Goal: Information Seeking & Learning: Learn about a topic

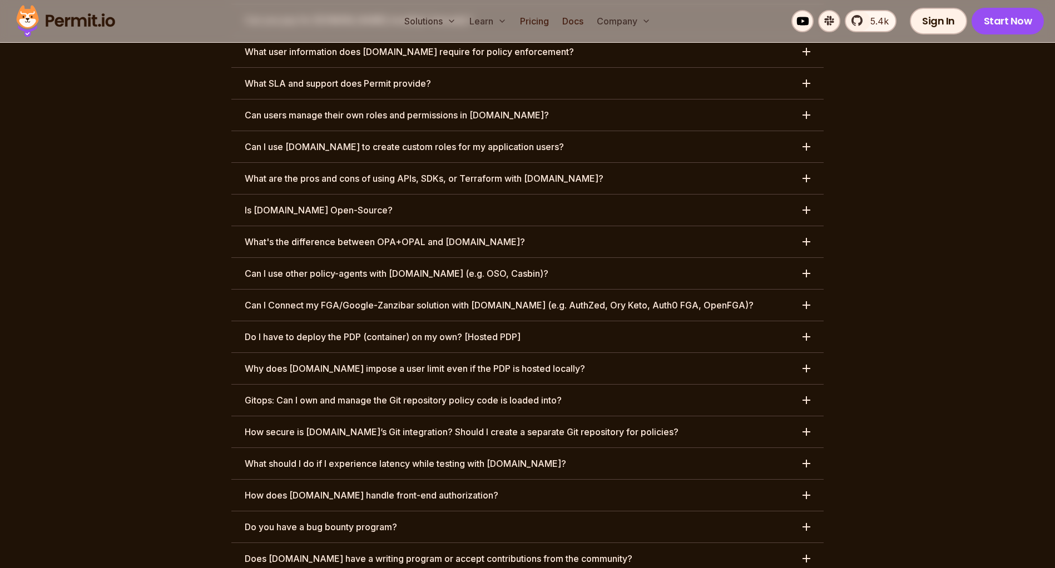
scroll to position [5407, 0]
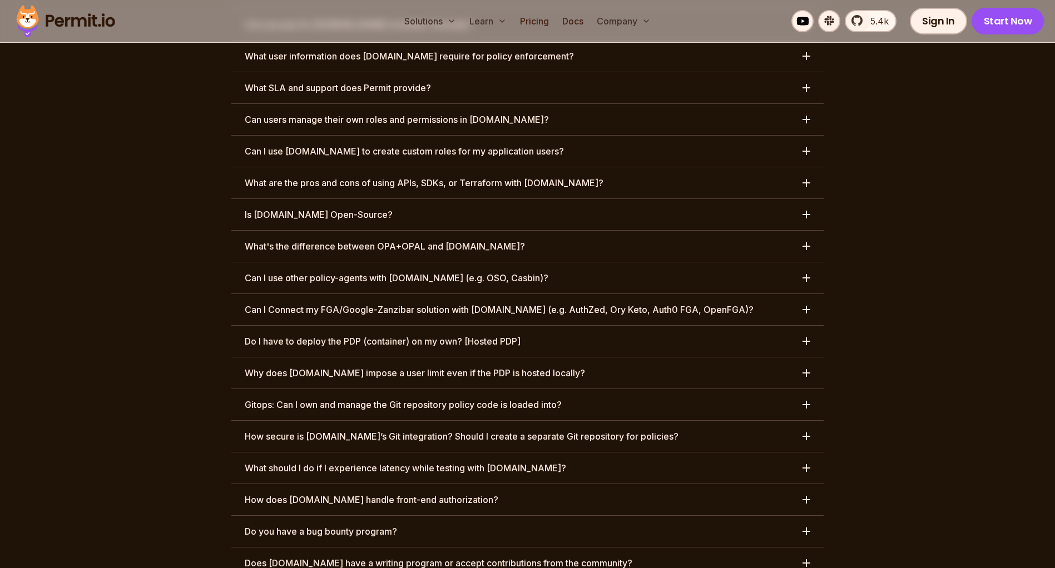
click at [293, 493] on h3 "How does [DOMAIN_NAME] handle front-end authorization?" at bounding box center [372, 499] width 254 height 13
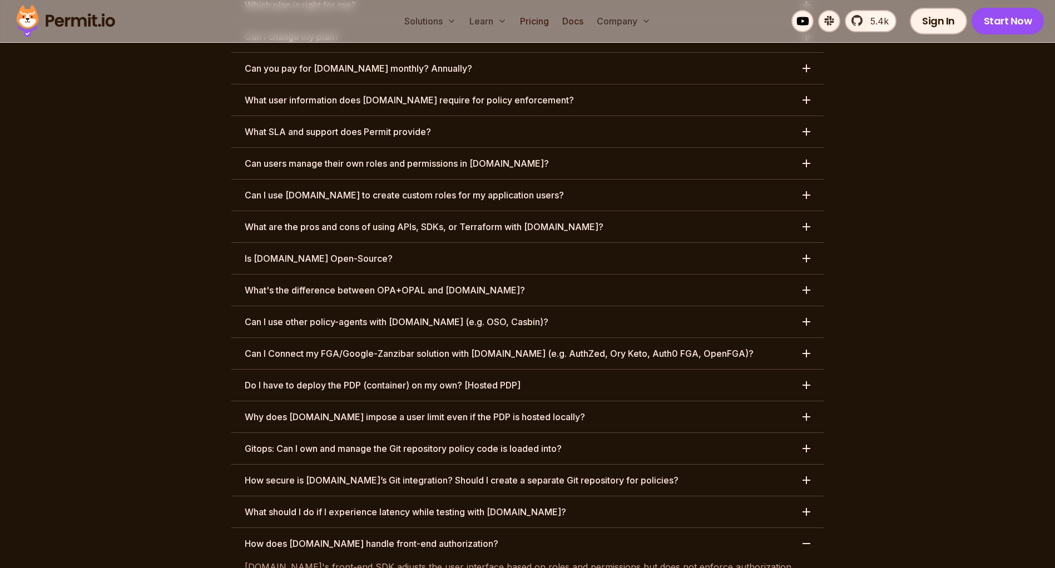
scroll to position [5350, 0]
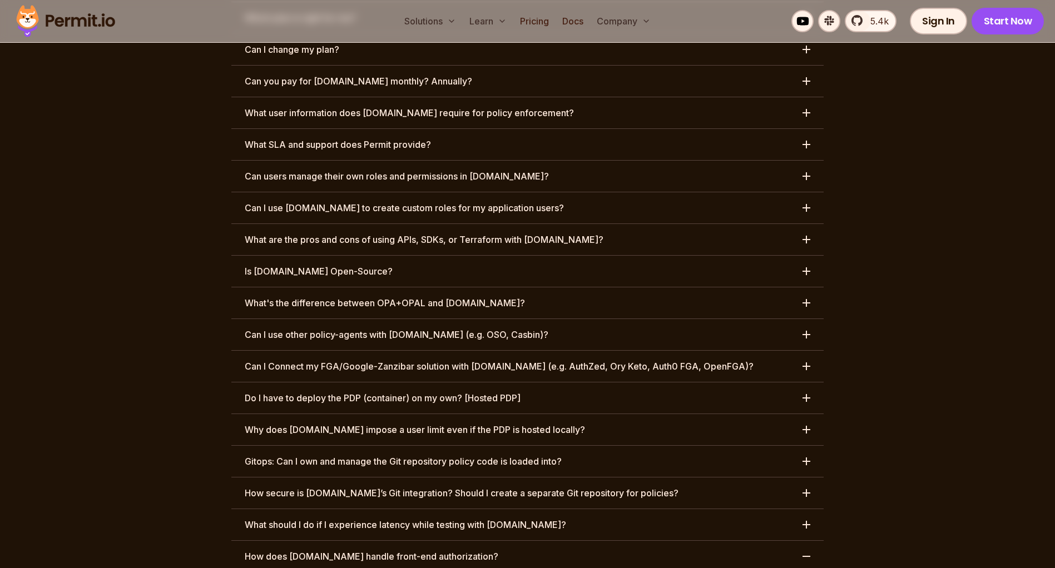
click at [377, 518] on h3 "What should I do if I experience latency while testing with [DOMAIN_NAME]?" at bounding box center [405, 524] width 321 height 13
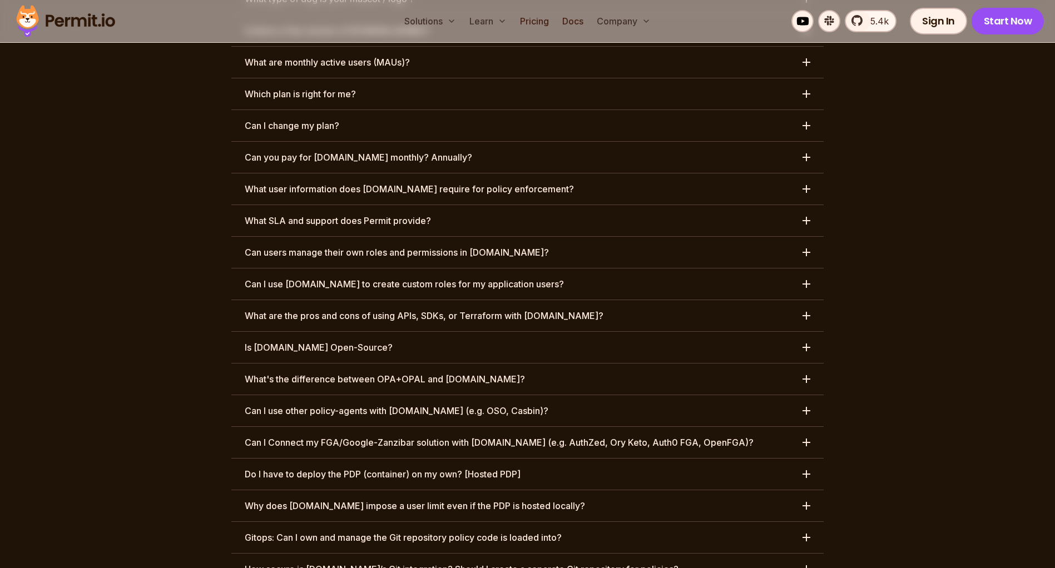
scroll to position [5223, 0]
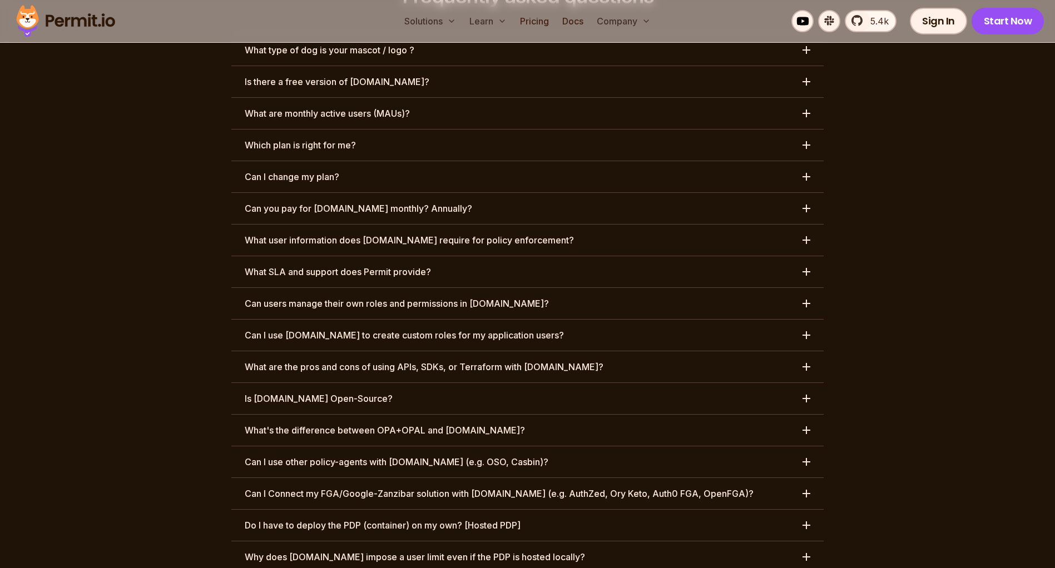
click at [390, 551] on h3 "Why does [DOMAIN_NAME] impose a user limit even if the PDP is hosted locally?" at bounding box center [415, 557] width 340 height 13
click at [498, 519] on h3 "Do I have to deploy the PDP (container) on my own? [Hosted PDP]" at bounding box center [383, 525] width 276 height 13
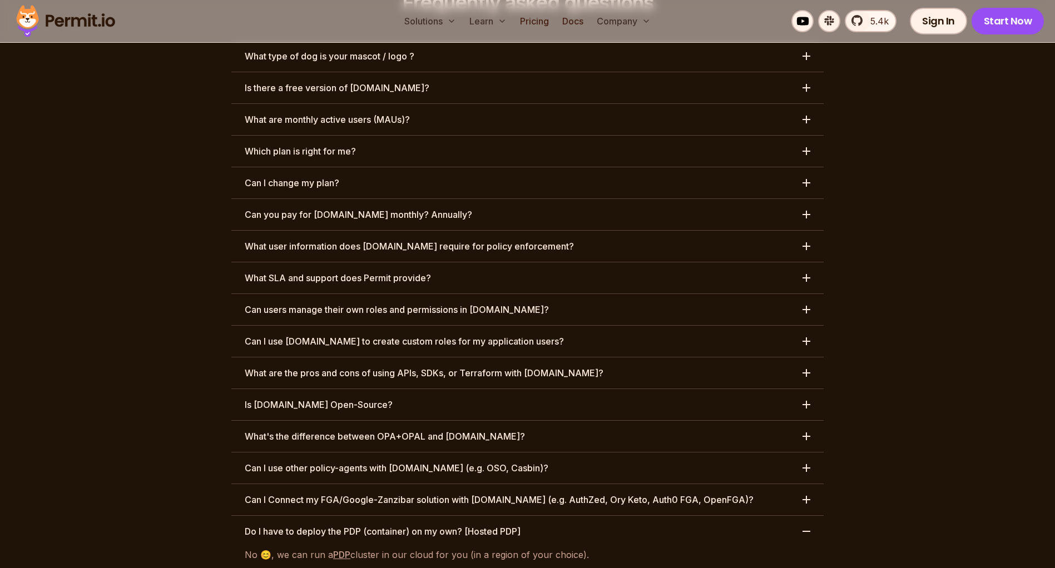
scroll to position [5213, 0]
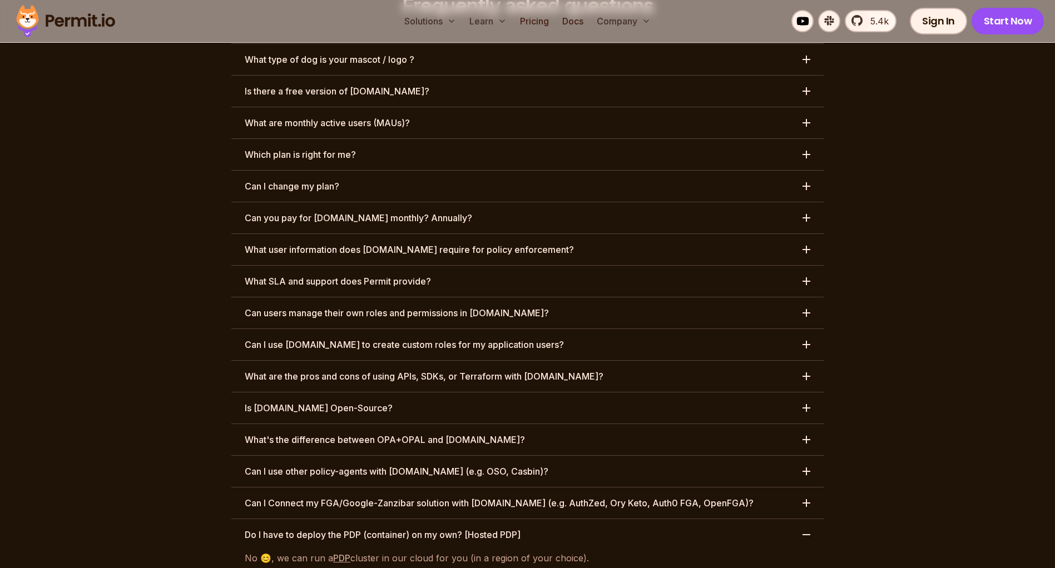
click at [451, 497] on h3 "Can I Connect my FGA/Google-Zanzibar solution with [DOMAIN_NAME] (e.g. AuthZed,…" at bounding box center [499, 503] width 509 height 13
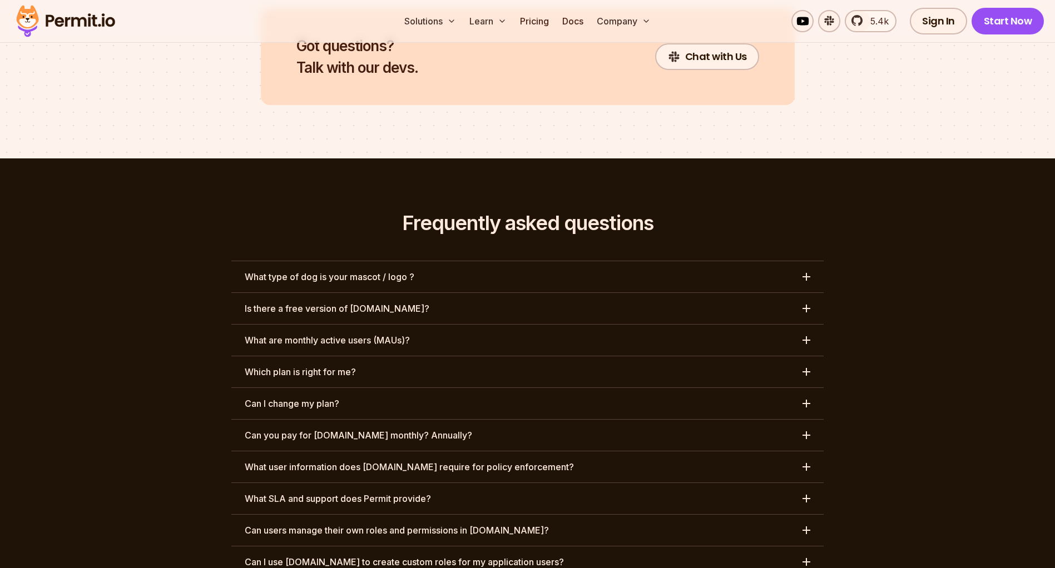
scroll to position [4992, 0]
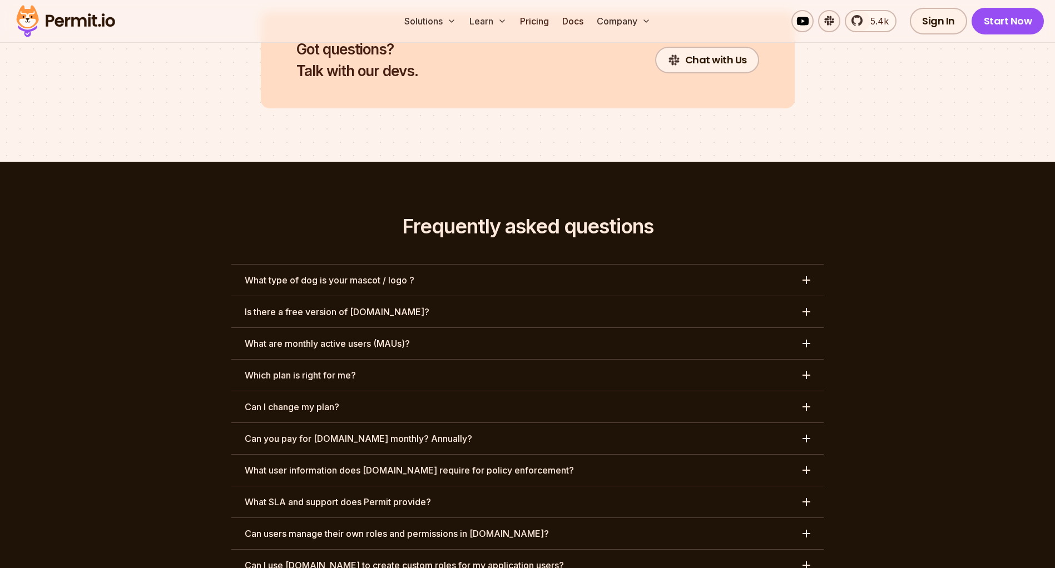
drag, startPoint x: 422, startPoint y: 498, endPoint x: 498, endPoint y: 484, distance: 76.9
click at [422, 559] on h3 "Can I use [DOMAIN_NAME] to create custom roles for my application users?" at bounding box center [404, 565] width 319 height 13
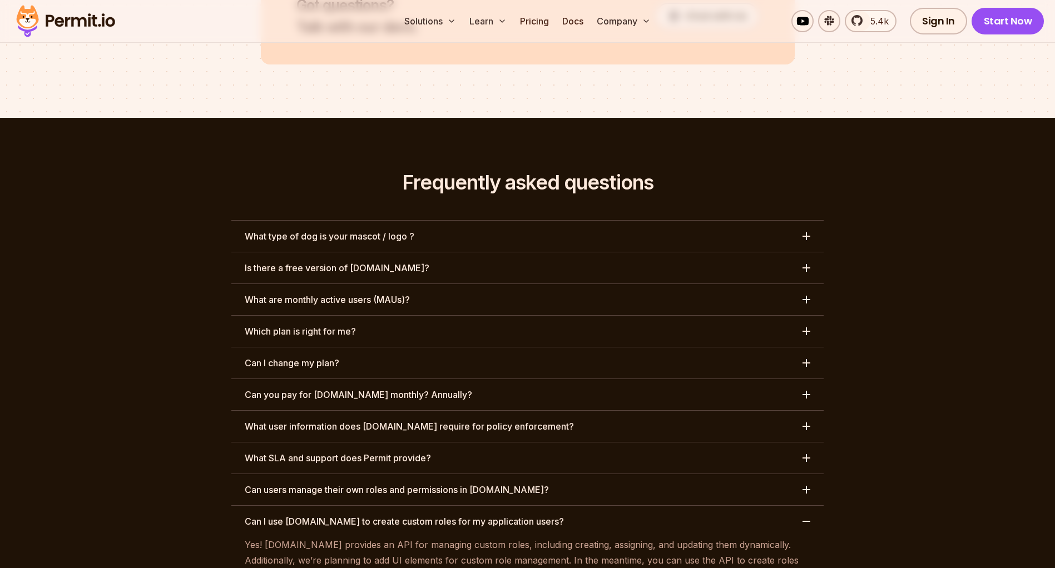
scroll to position [5022, 0]
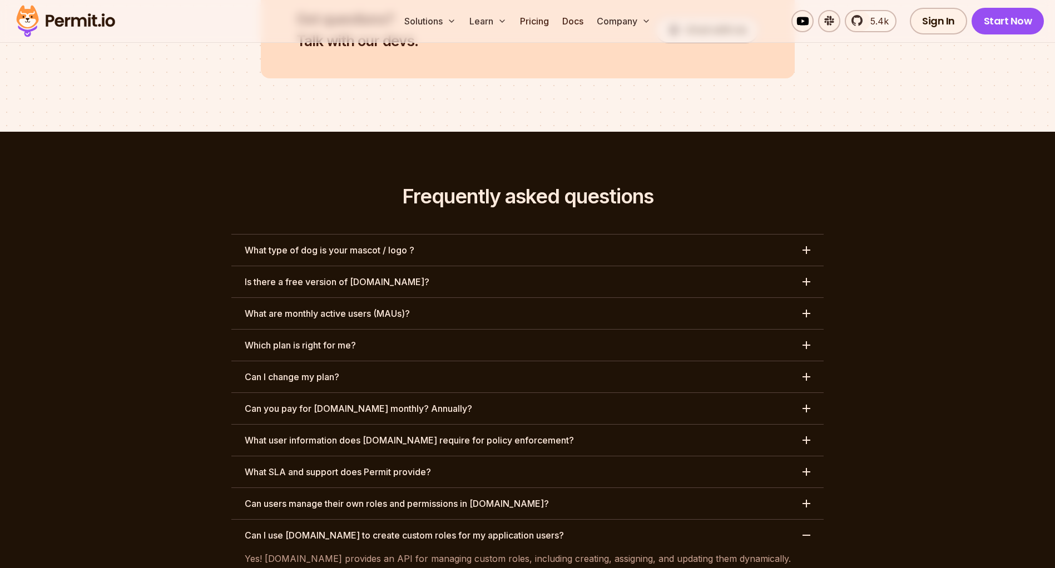
click at [394, 497] on h3 "Can users manage their own roles and permissions in [DOMAIN_NAME]?" at bounding box center [397, 503] width 304 height 13
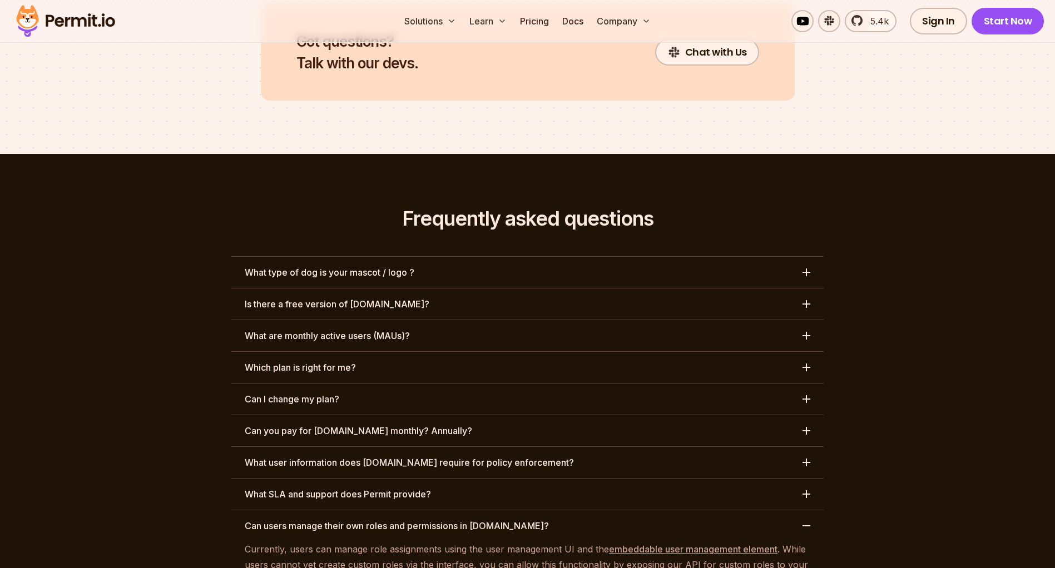
scroll to position [4990, 0]
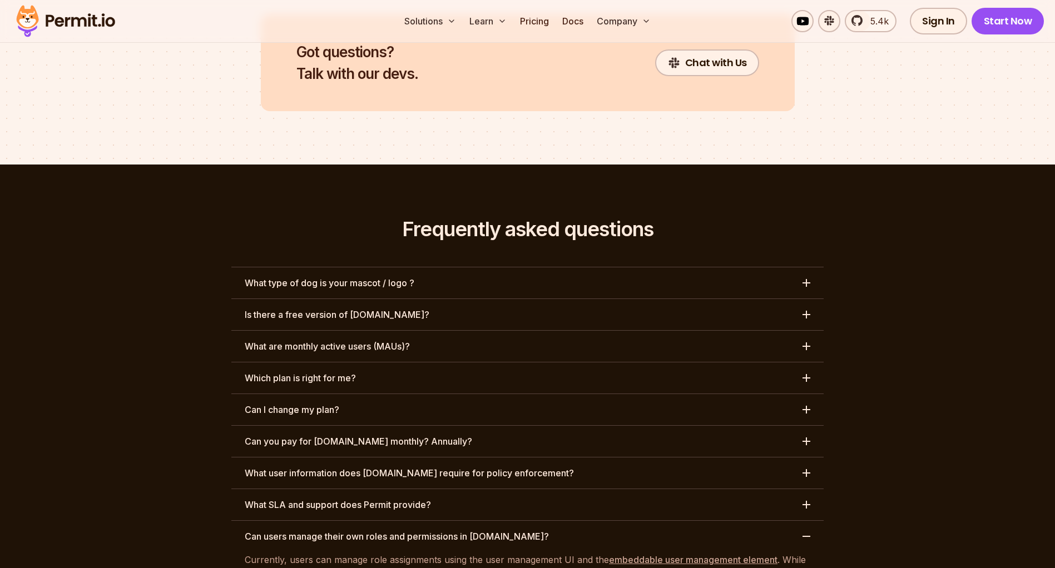
click at [281, 498] on h3 "What SLA and support does Permit provide?" at bounding box center [338, 504] width 186 height 13
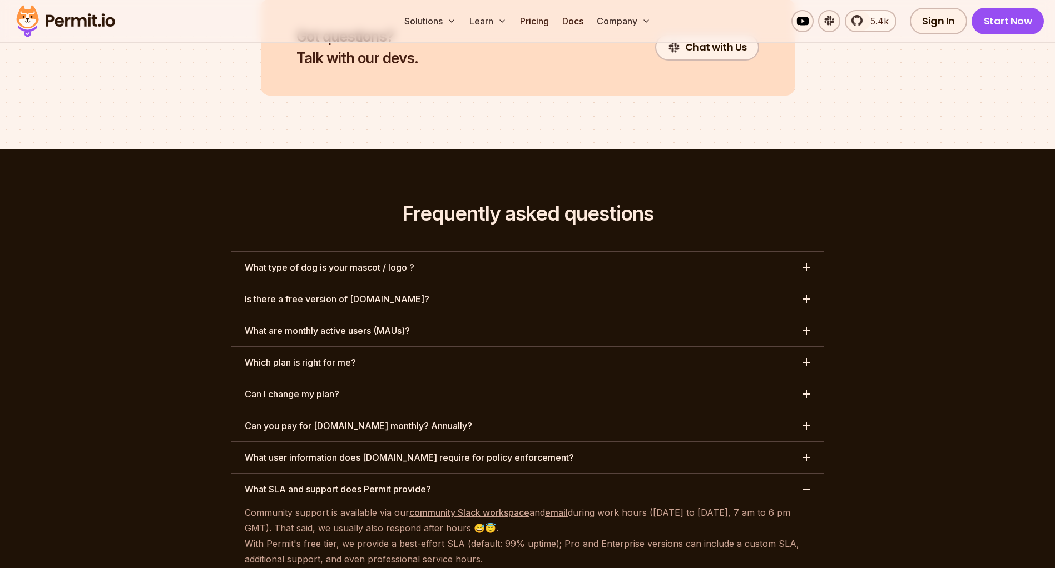
scroll to position [4991, 0]
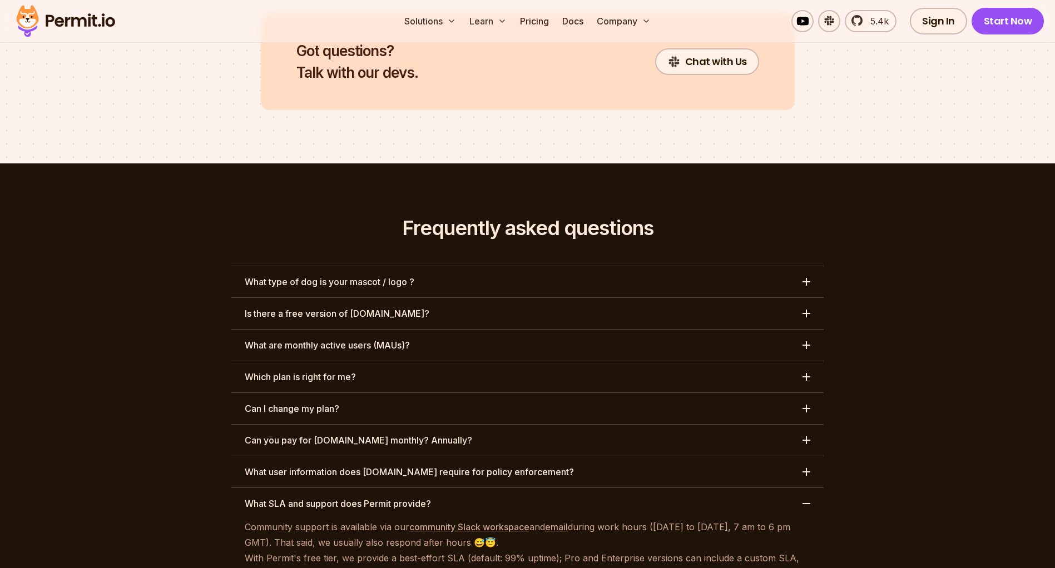
click at [480, 466] on h3 "What user information does [DOMAIN_NAME] require for policy enforcement?" at bounding box center [409, 472] width 329 height 13
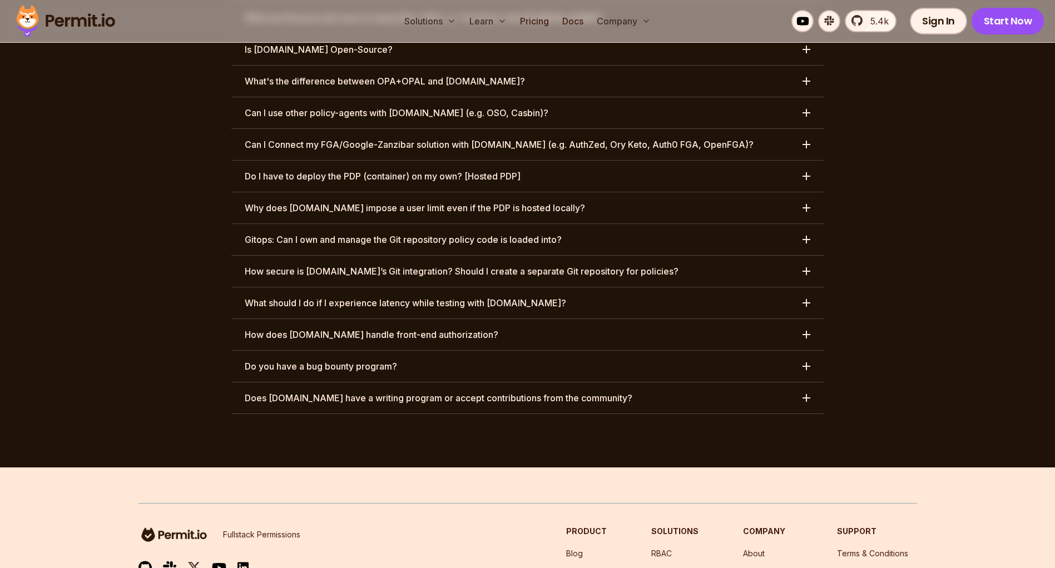
scroll to position [5776, 0]
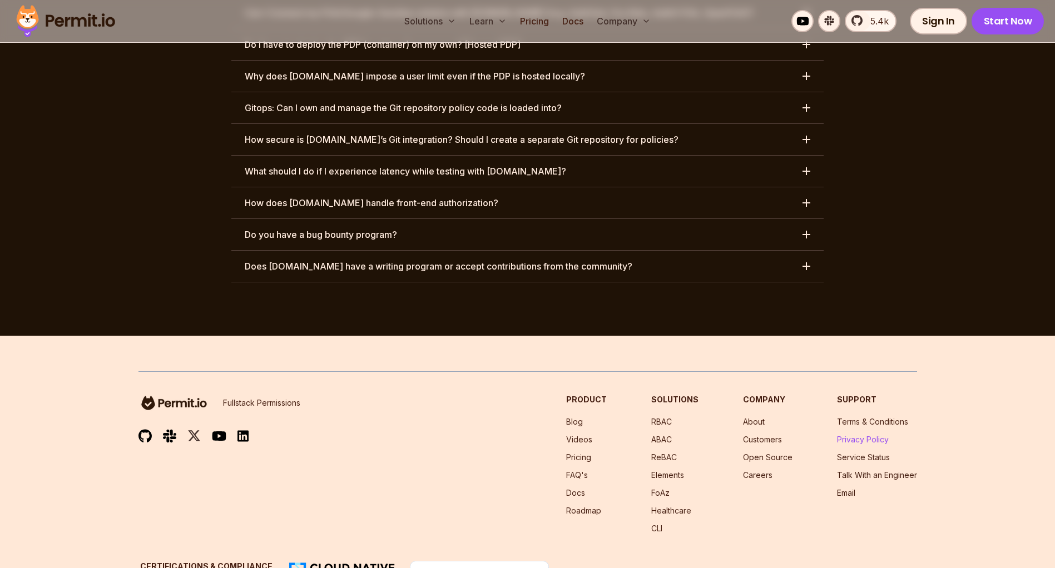
click at [848, 435] on link "Privacy Policy" at bounding box center [863, 439] width 52 height 9
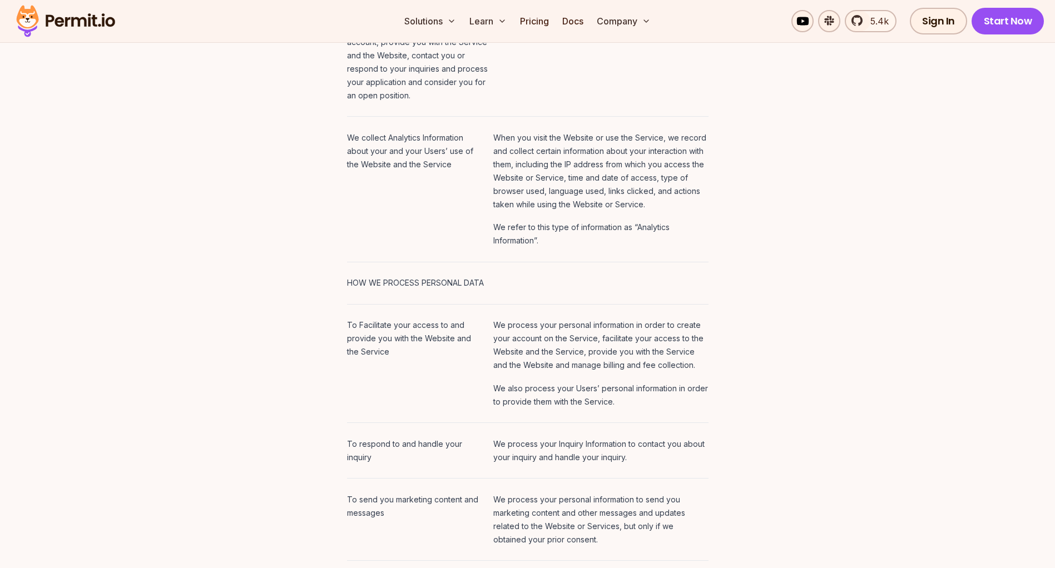
scroll to position [1920, 0]
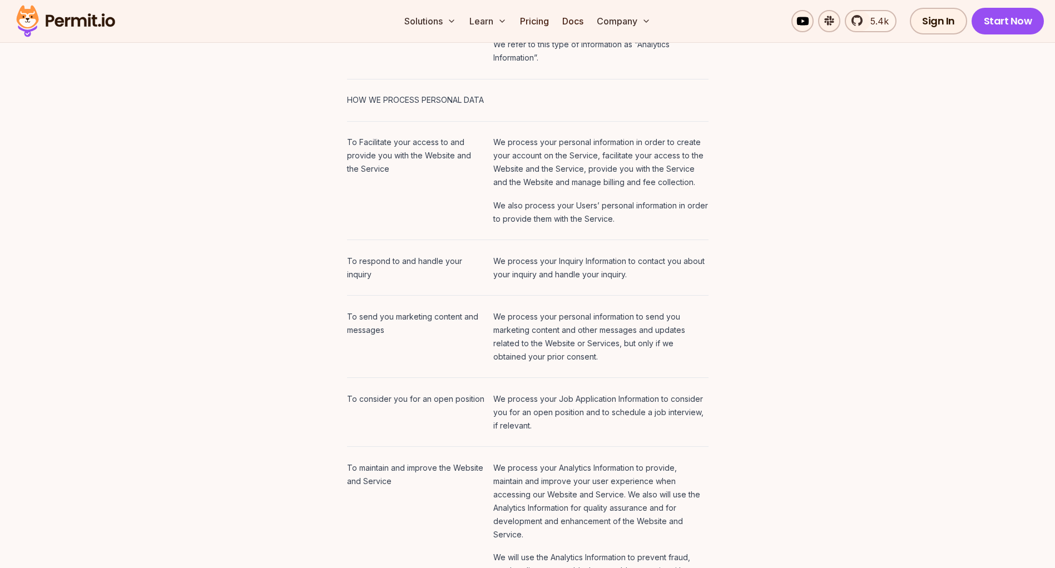
click at [697, 240] on td "We process your Inquiry Information to contact you about your inquiry and handl…" at bounding box center [598, 268] width 219 height 56
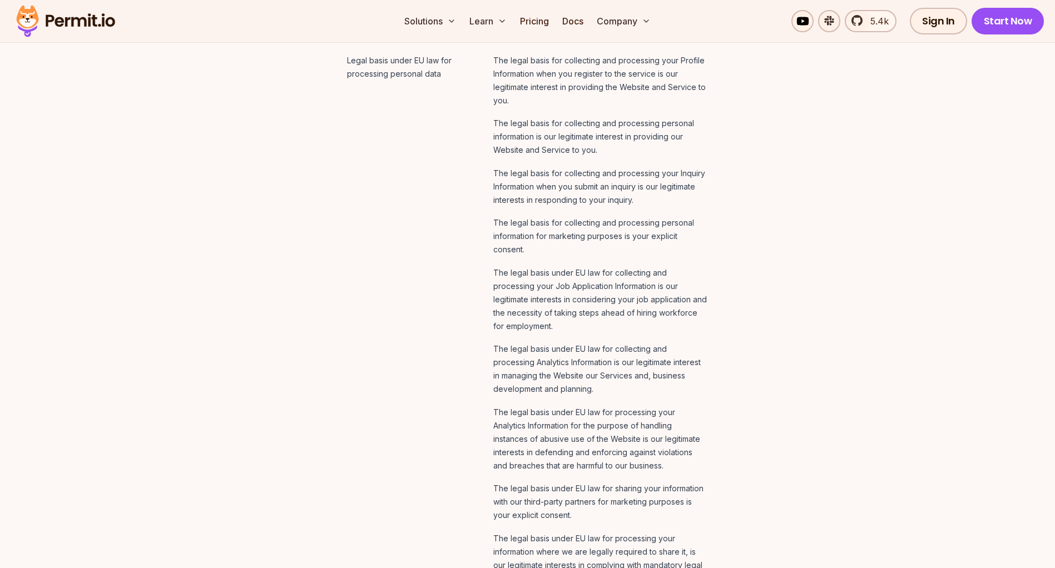
scroll to position [4402, 0]
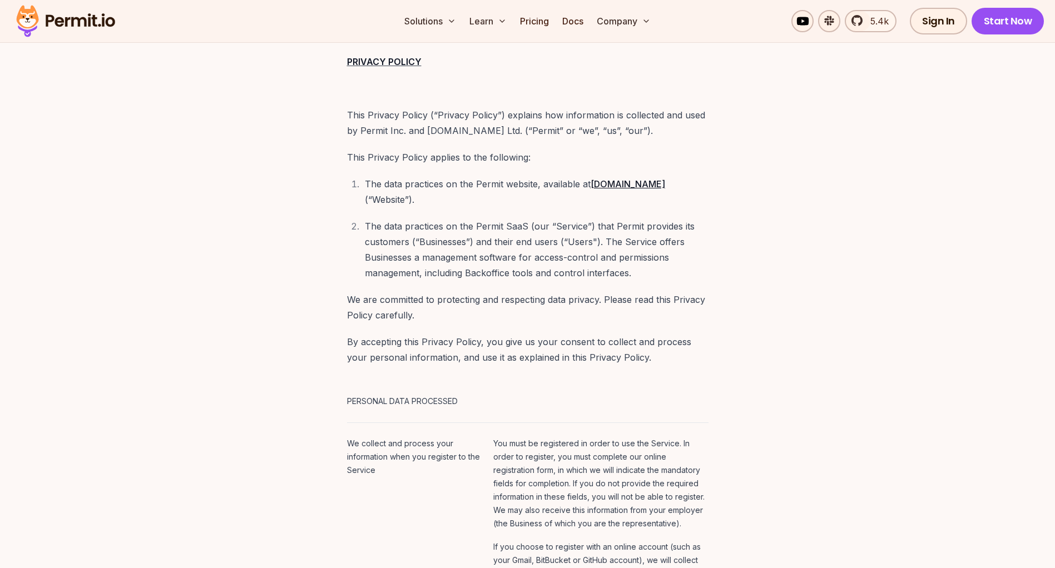
scroll to position [100, 0]
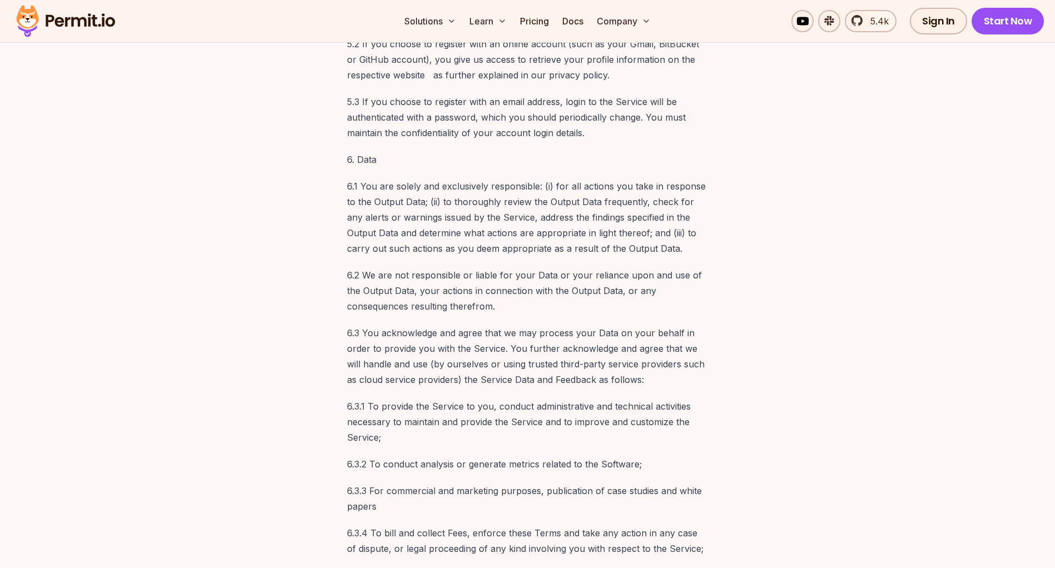
scroll to position [2355, 0]
